Goal: Information Seeking & Learning: Learn about a topic

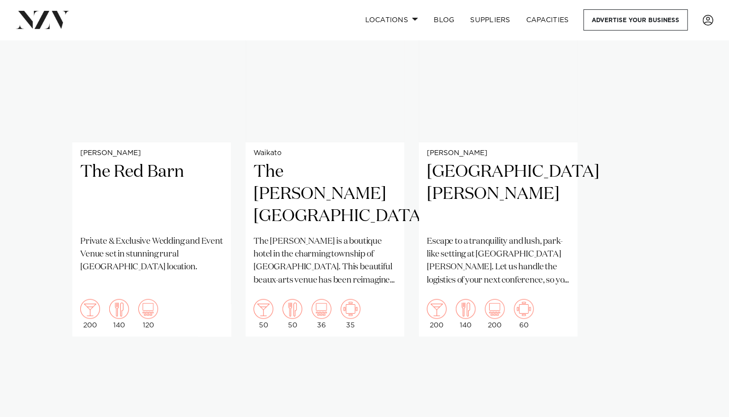
scroll to position [782, 0]
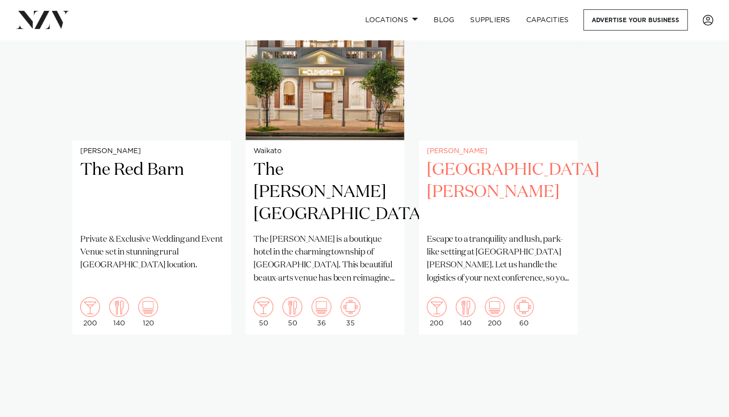
click at [462, 169] on h2 "[GEOGRAPHIC_DATA][PERSON_NAME]" at bounding box center [498, 192] width 143 height 66
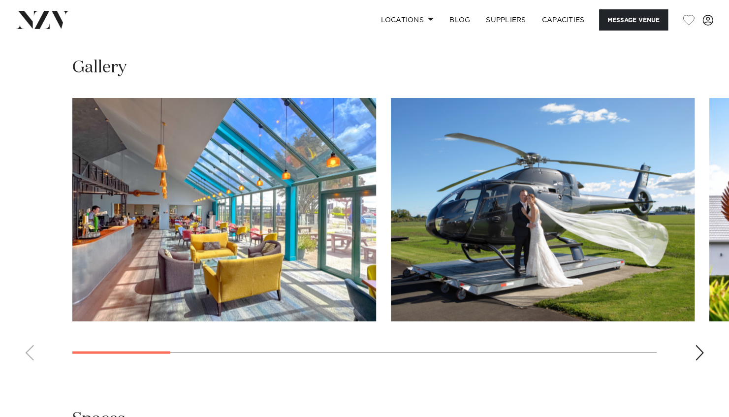
scroll to position [984, 0]
click at [698, 344] on div "Next slide" at bounding box center [700, 352] width 10 height 16
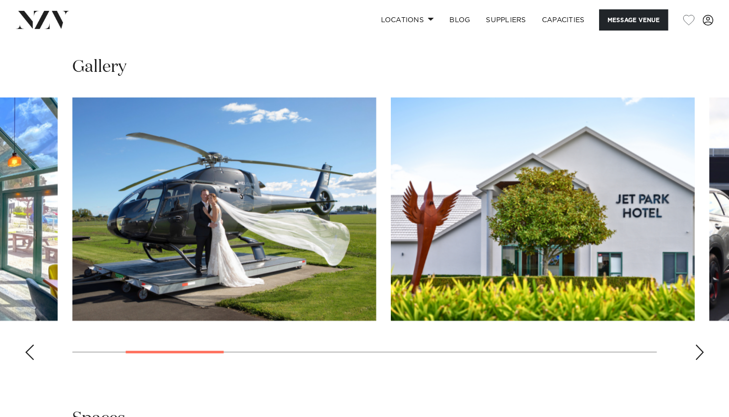
click at [698, 344] on div "Next slide" at bounding box center [700, 352] width 10 height 16
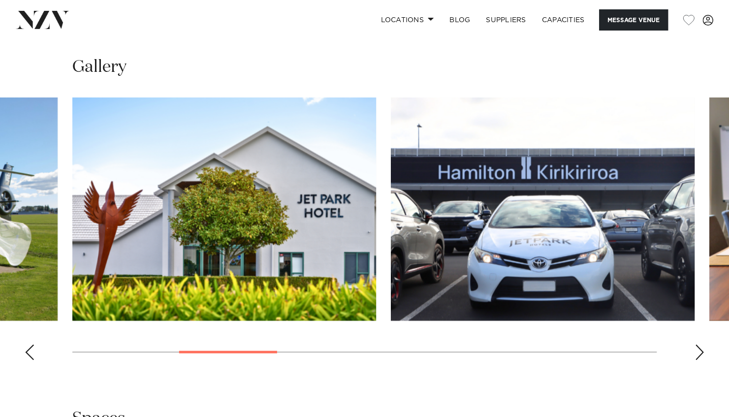
click at [698, 344] on div "Next slide" at bounding box center [700, 352] width 10 height 16
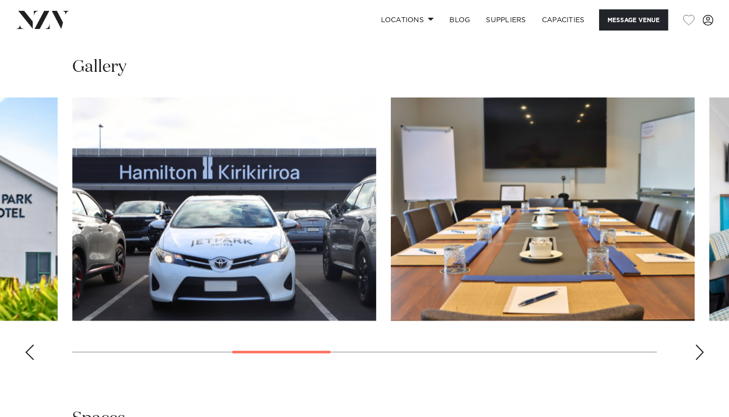
click at [698, 344] on div "Next slide" at bounding box center [700, 352] width 10 height 16
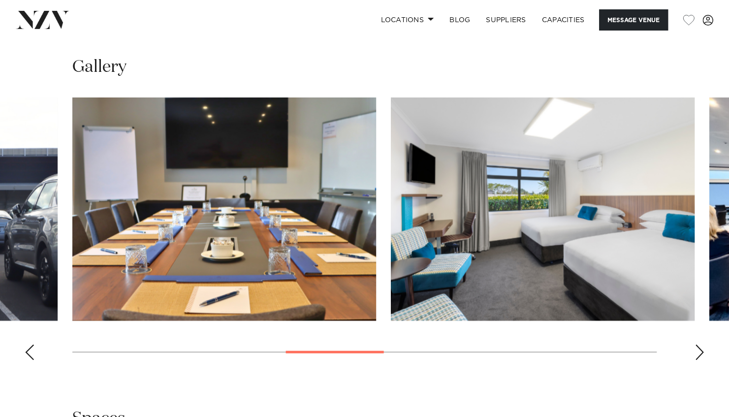
click at [698, 344] on div "Next slide" at bounding box center [700, 352] width 10 height 16
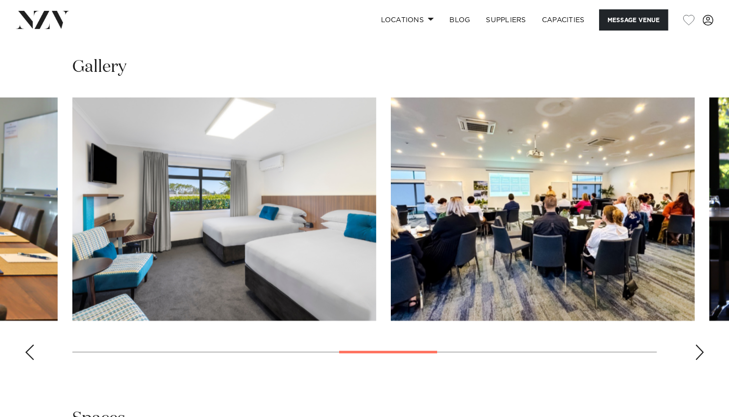
click at [698, 344] on div "Next slide" at bounding box center [700, 352] width 10 height 16
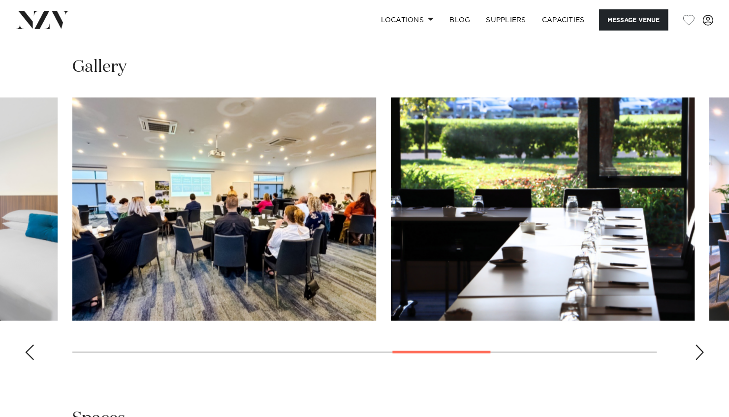
click at [698, 344] on div "Next slide" at bounding box center [700, 352] width 10 height 16
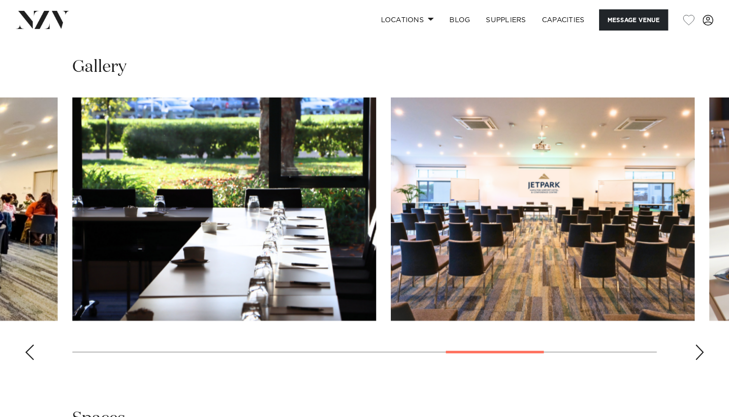
click at [698, 344] on div "Next slide" at bounding box center [700, 352] width 10 height 16
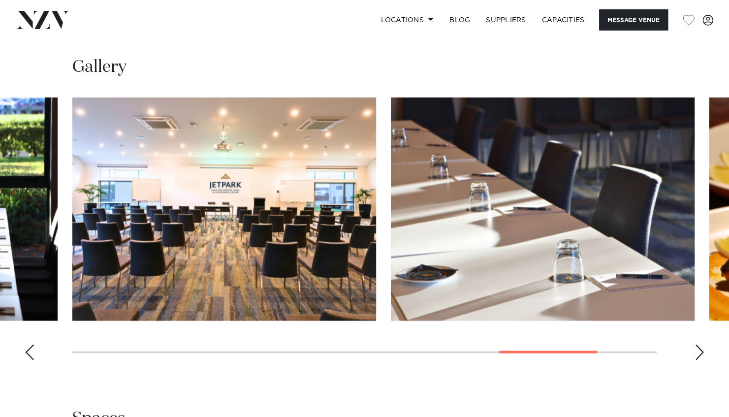
click at [698, 344] on div "Next slide" at bounding box center [700, 352] width 10 height 16
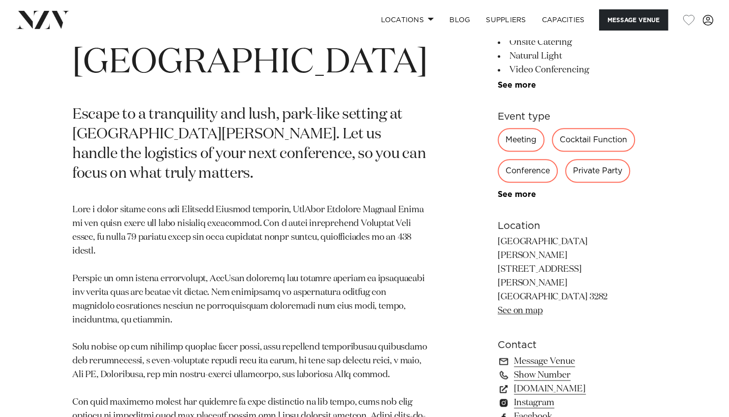
scroll to position [486, 0]
click at [532, 168] on div "Conference" at bounding box center [528, 171] width 60 height 24
click at [512, 190] on link "See more" at bounding box center [536, 194] width 77 height 8
